Goal: Transaction & Acquisition: Purchase product/service

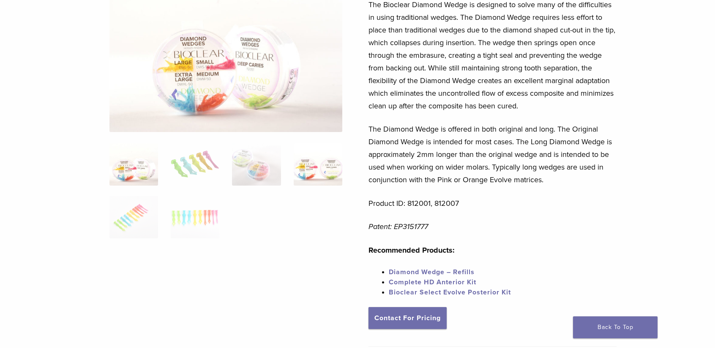
scroll to position [42, 0]
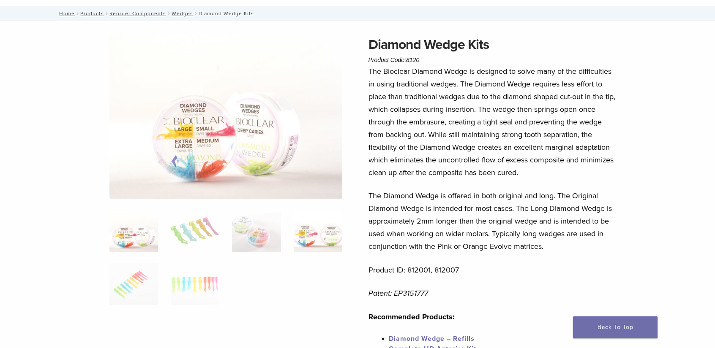
click at [307, 237] on img at bounding box center [318, 231] width 49 height 42
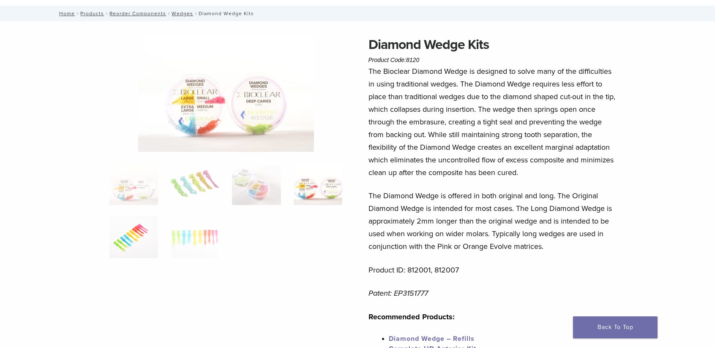
click at [139, 232] on img at bounding box center [133, 237] width 49 height 42
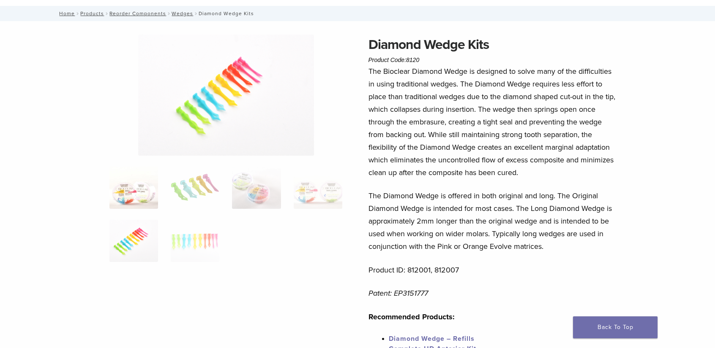
click at [133, 193] on img at bounding box center [133, 188] width 49 height 42
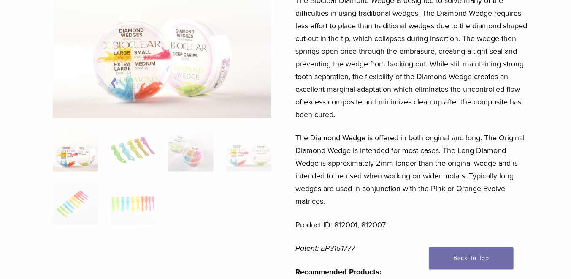
scroll to position [177, 0]
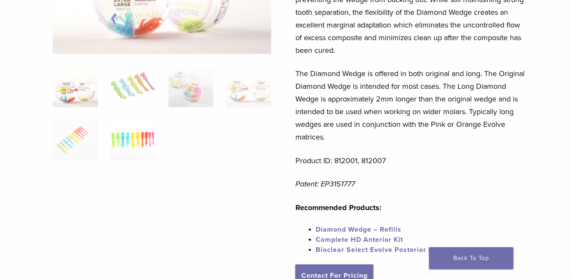
click at [130, 142] on img at bounding box center [133, 139] width 45 height 42
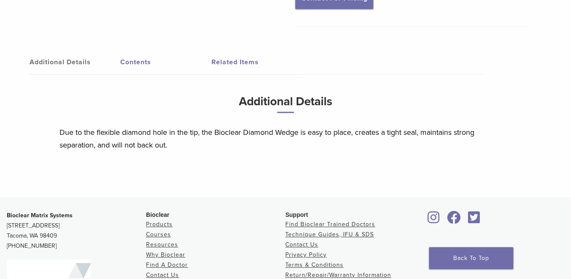
scroll to position [473, 0]
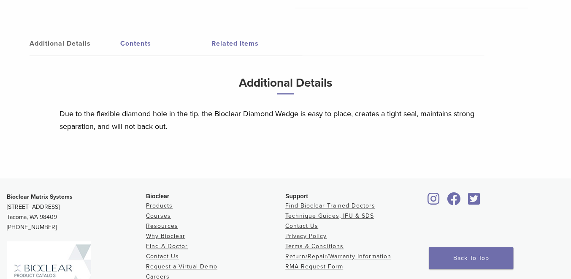
click at [156, 44] on link "Contents" at bounding box center [166, 44] width 91 height 24
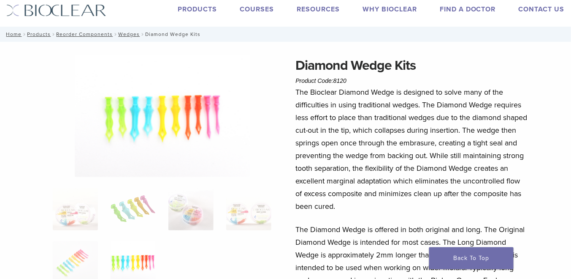
scroll to position [0, 0]
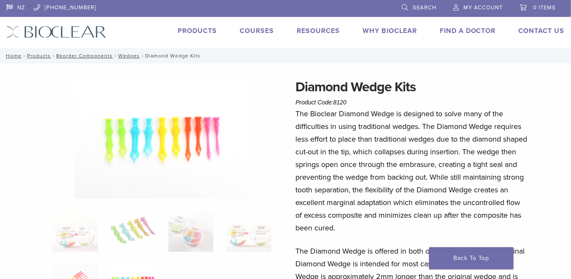
click at [130, 60] on nav "Home / Products / Reorder Components / Wedges / Diamond Wedge Kits" at bounding box center [285, 55] width 571 height 15
click at [131, 56] on link "Wedges" at bounding box center [129, 56] width 22 height 6
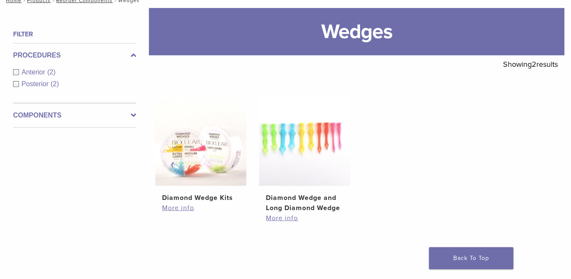
scroll to position [34, 0]
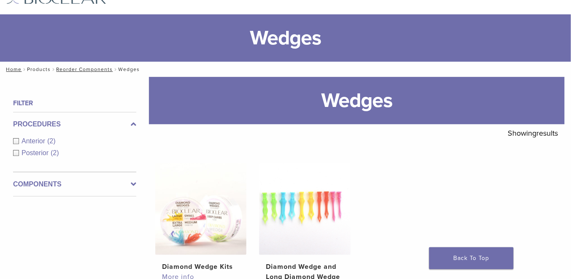
click at [36, 71] on link "Products" at bounding box center [39, 69] width 24 height 6
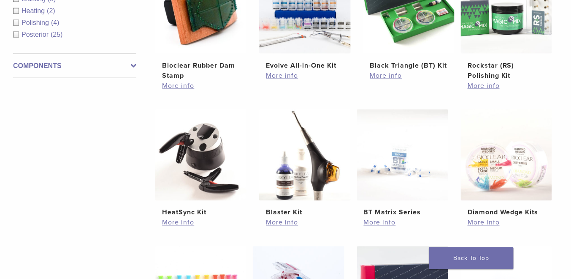
scroll to position [304, 0]
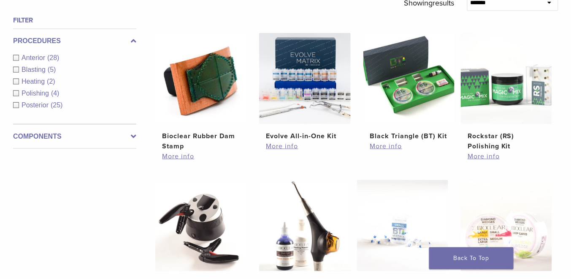
drag, startPoint x: 398, startPoint y: 167, endPoint x: 534, endPoint y: 171, distance: 136.1
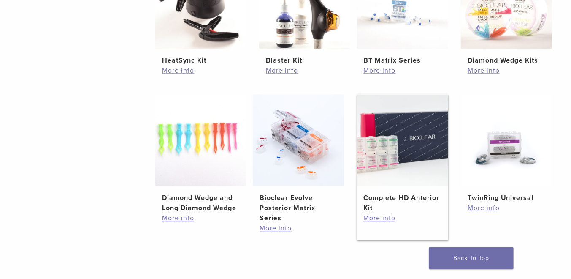
scroll to position [608, 0]
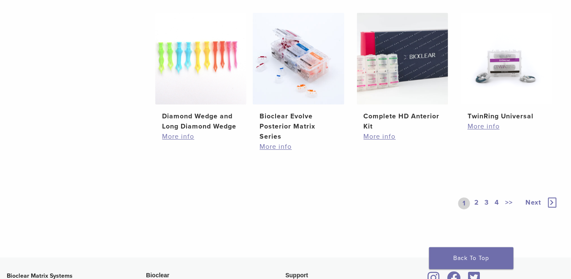
click at [532, 202] on span "Next" at bounding box center [534, 202] width 16 height 8
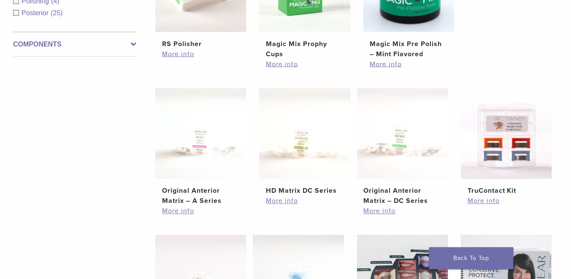
scroll to position [372, 0]
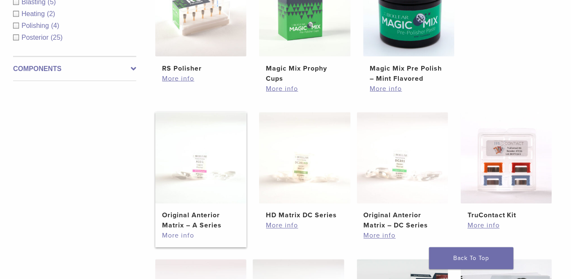
click at [171, 237] on link "More info" at bounding box center [201, 236] width 78 height 10
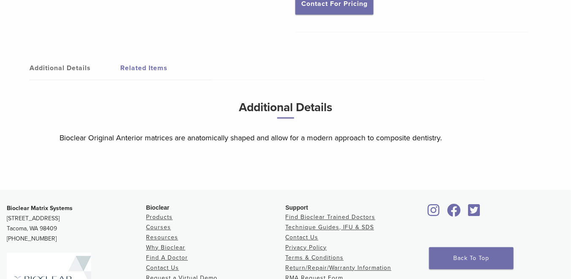
scroll to position [372, 0]
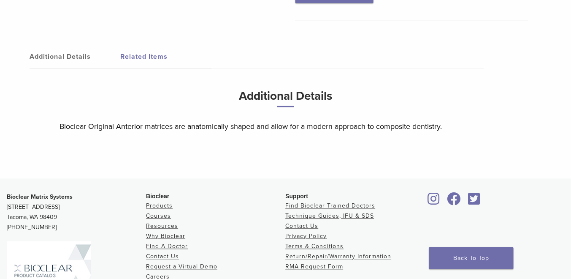
click at [66, 59] on link "Additional Details" at bounding box center [75, 57] width 91 height 24
click at [144, 57] on link "Related Items" at bounding box center [166, 57] width 91 height 24
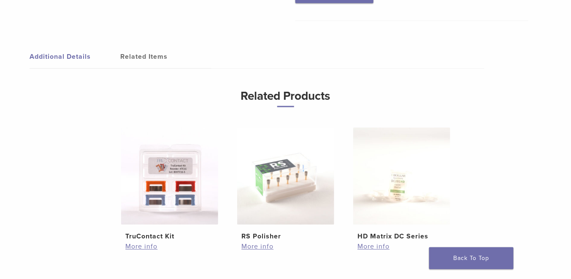
click at [73, 51] on link "Additional Details" at bounding box center [75, 57] width 91 height 24
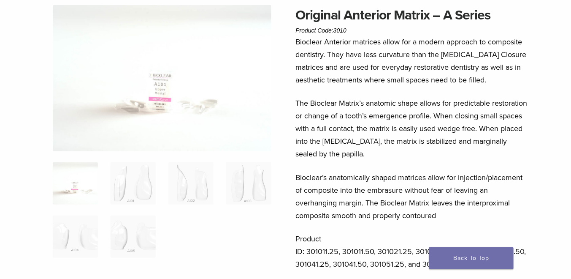
scroll to position [101, 0]
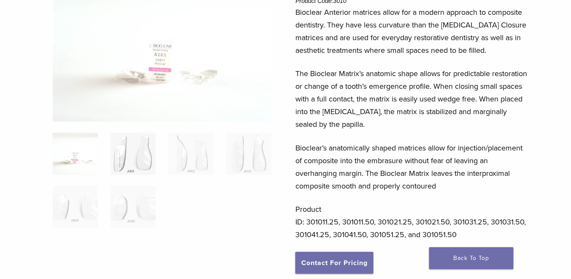
click at [131, 160] on img at bounding box center [133, 154] width 45 height 42
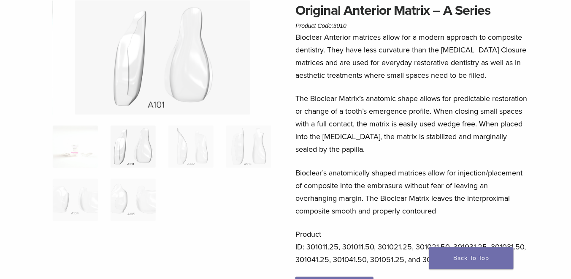
scroll to position [68, 0]
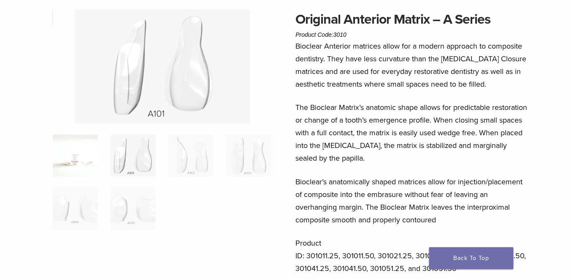
click at [60, 157] on img at bounding box center [75, 155] width 45 height 42
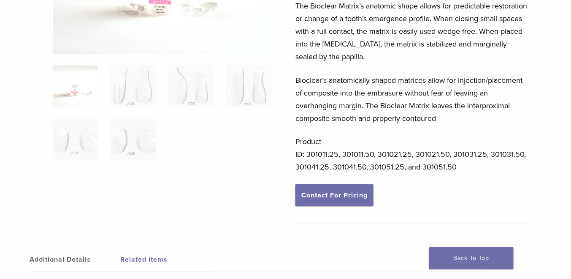
scroll to position [34, 0]
